Goal: Communication & Community: Connect with others

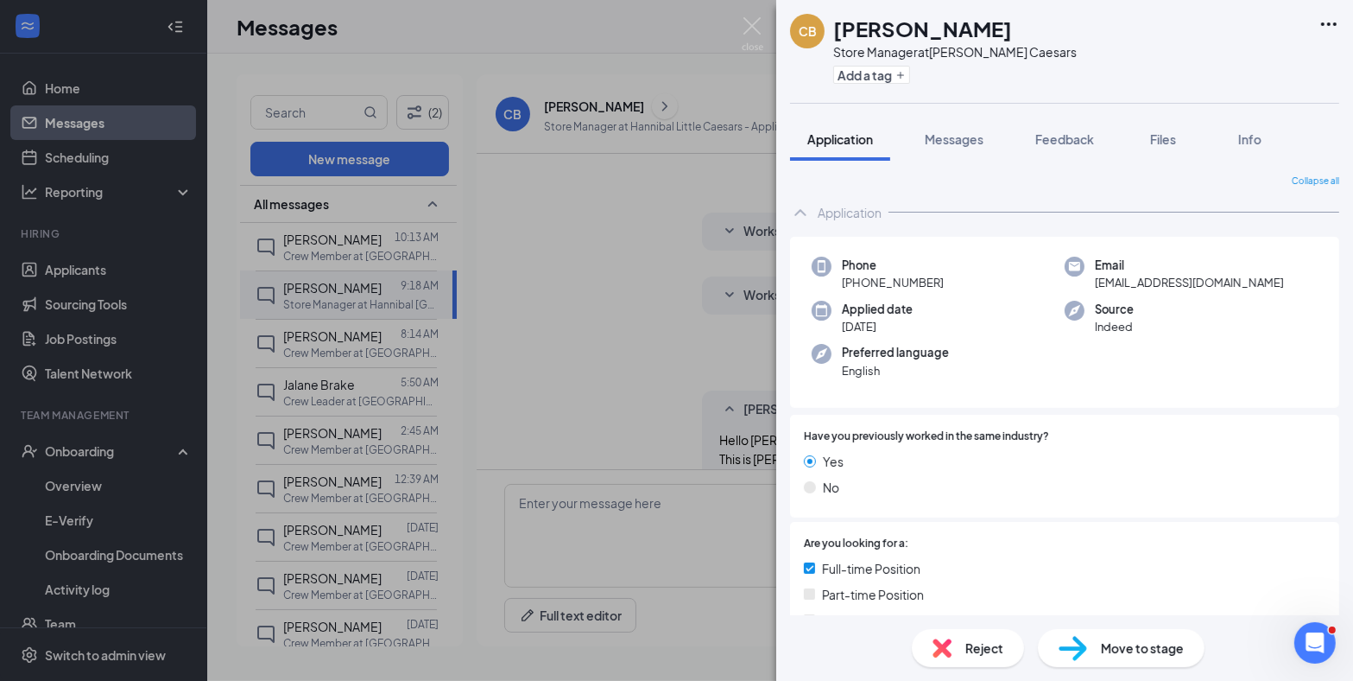
scroll to position [174, 0]
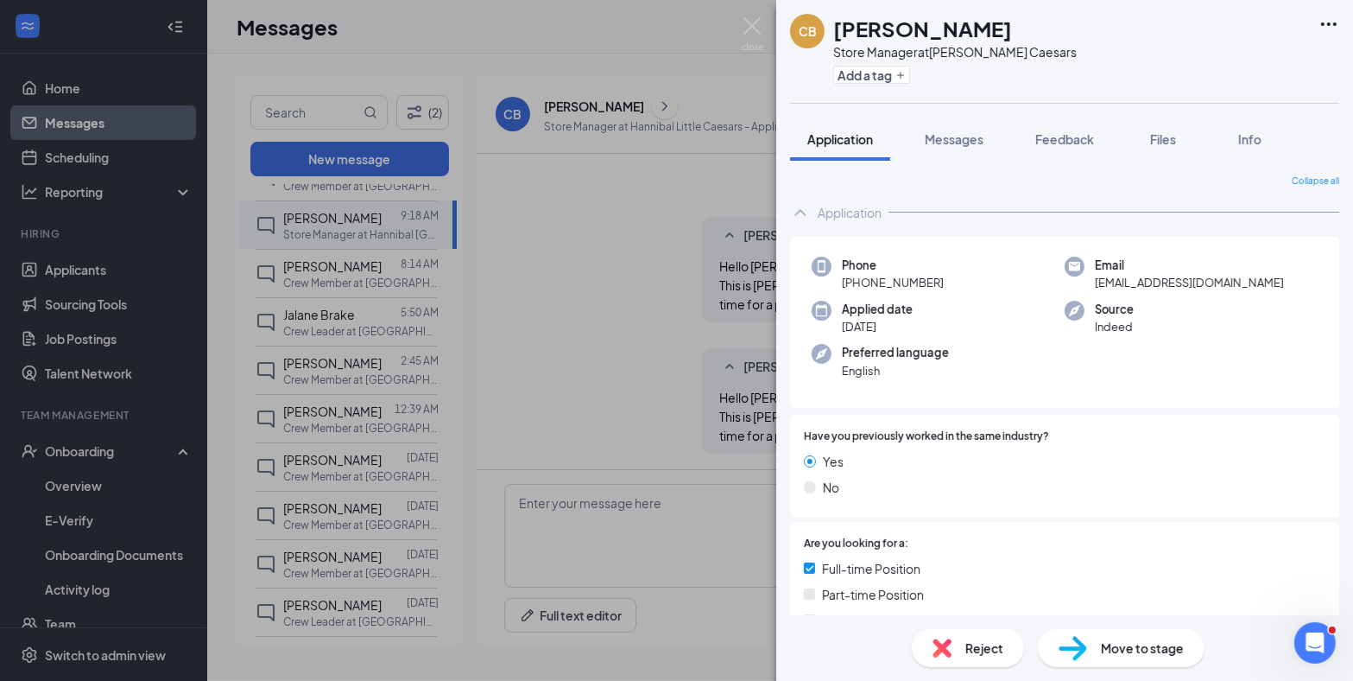
click at [740, 23] on div "CB [PERSON_NAME] Store Manager at Hannibal Little Caesars Add a tag Application…" at bounding box center [676, 340] width 1353 height 681
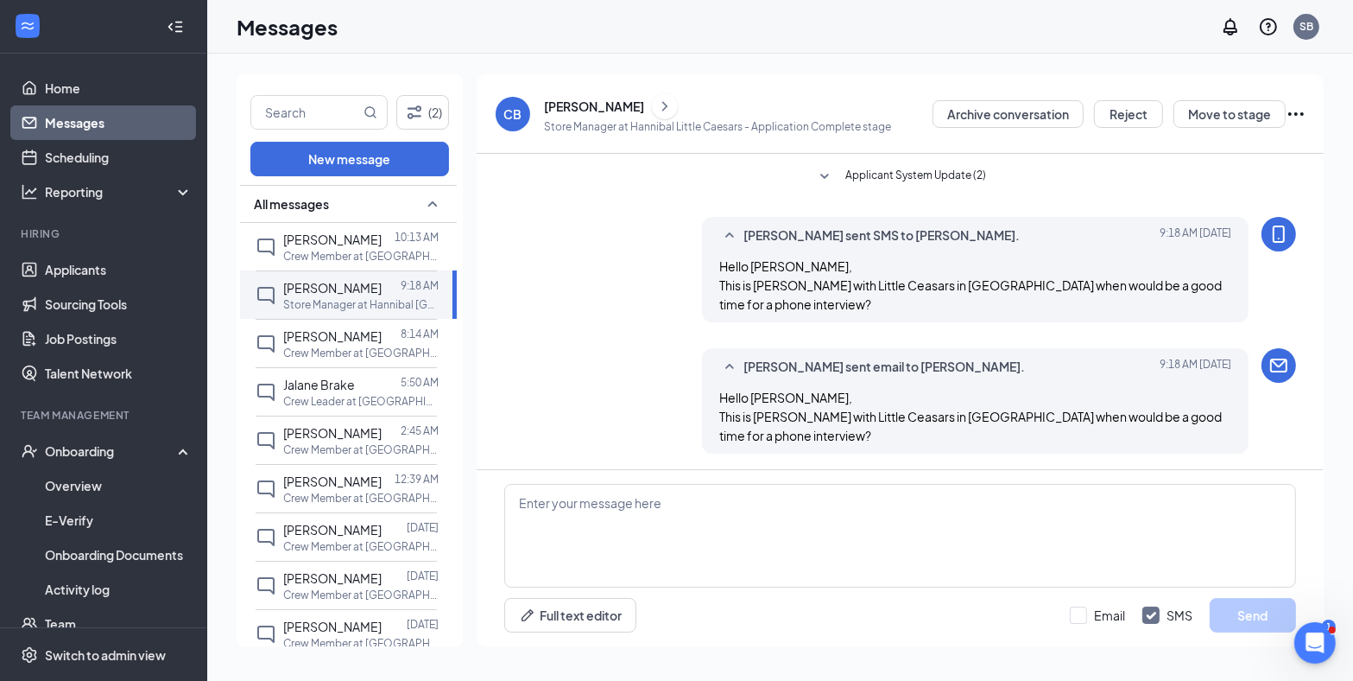
drag, startPoint x: 76, startPoint y: 114, endPoint x: 67, endPoint y: 97, distance: 19.3
click at [76, 114] on link "Messages" at bounding box center [119, 122] width 148 height 35
click at [67, 95] on link "Home" at bounding box center [119, 88] width 148 height 35
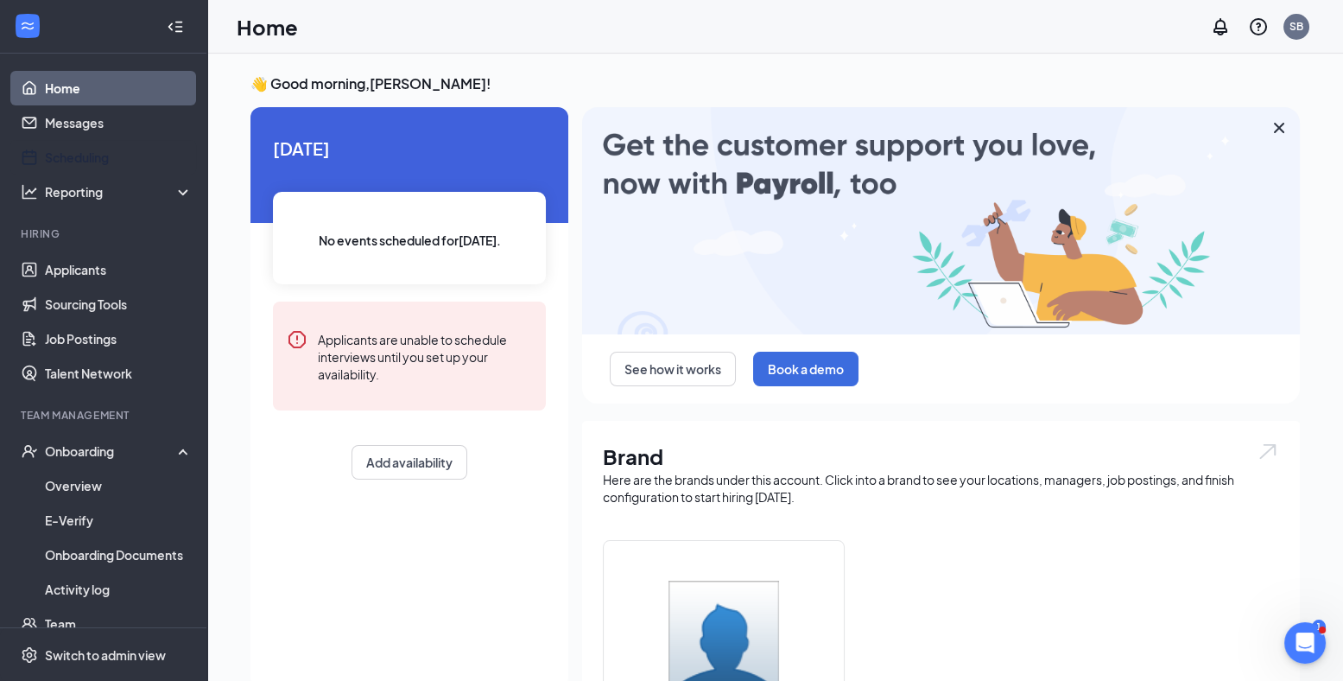
click at [98, 132] on link "Messages" at bounding box center [119, 122] width 148 height 35
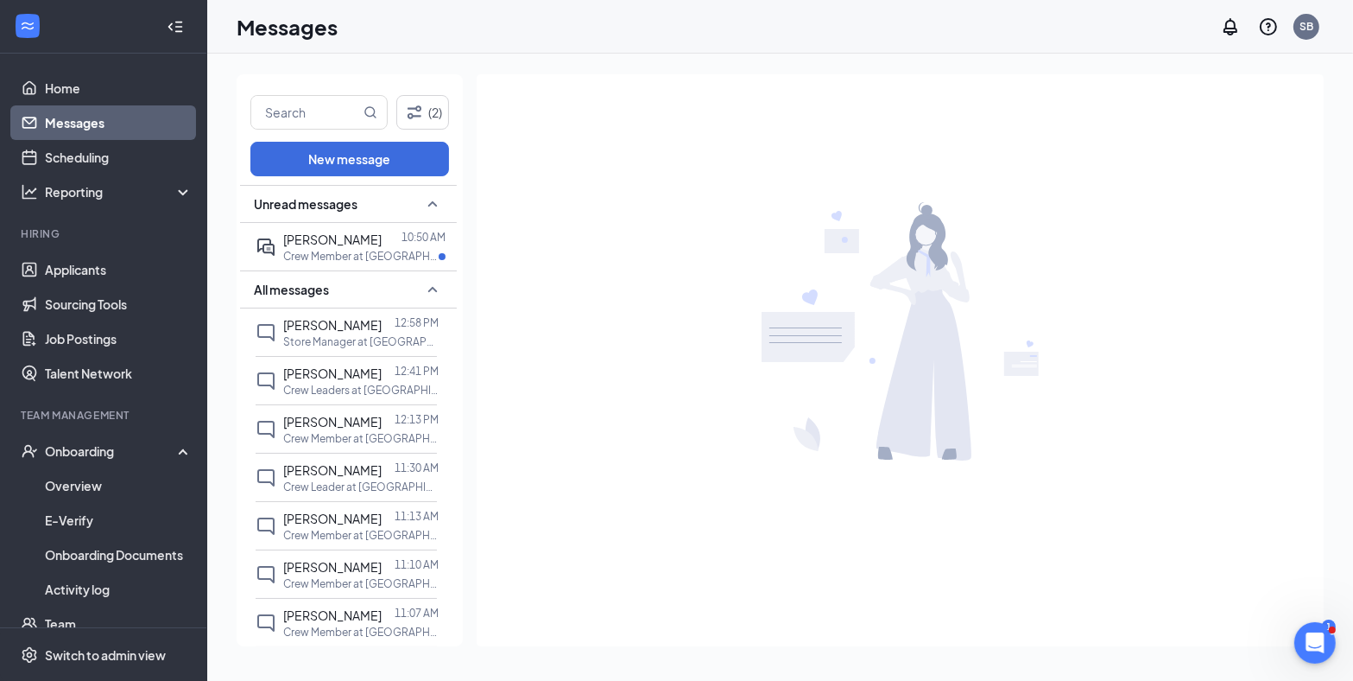
click at [328, 253] on p "Crew Member at [GEOGRAPHIC_DATA] 2" at bounding box center [360, 256] width 155 height 15
